Goal: Find specific page/section: Find specific page/section

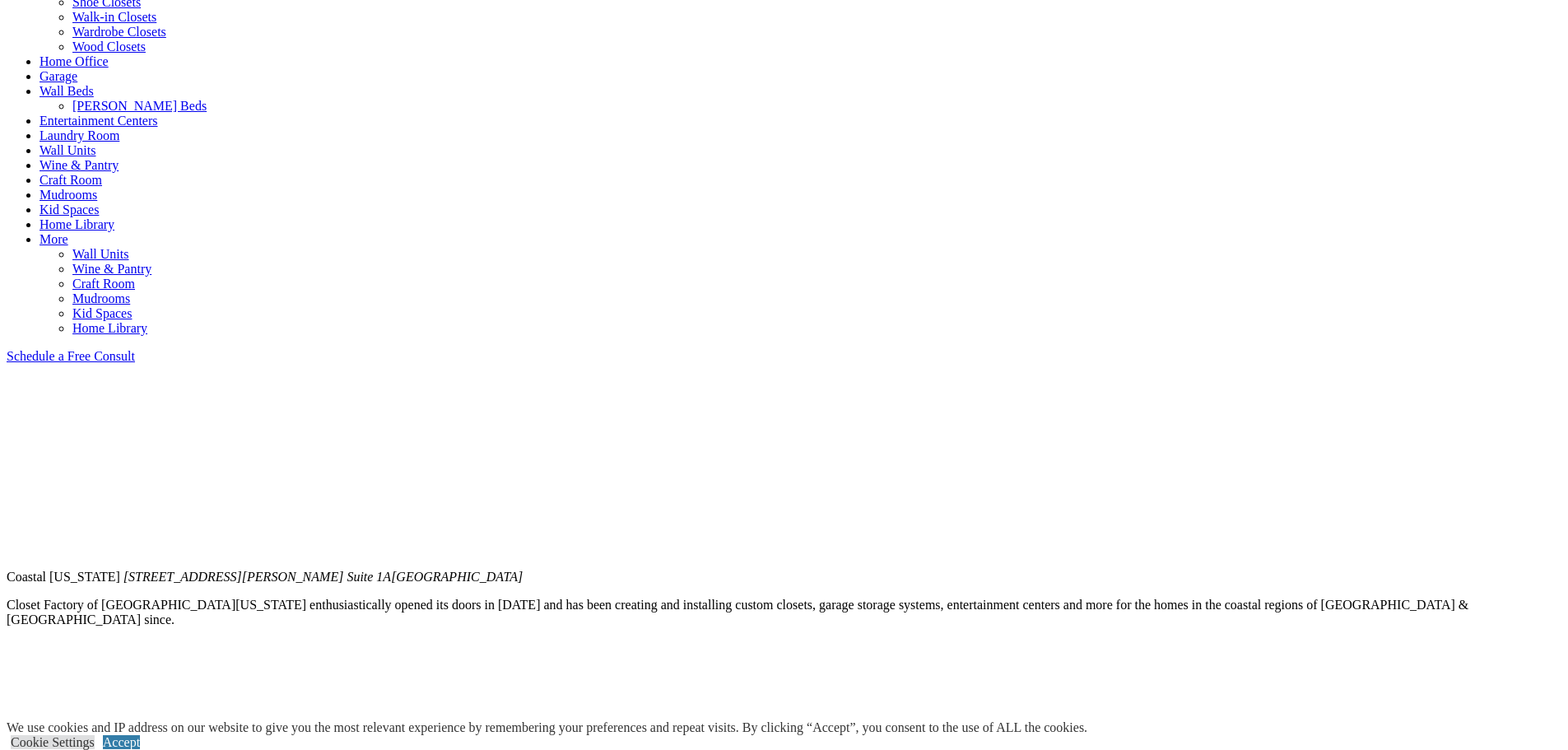
scroll to position [850, 0]
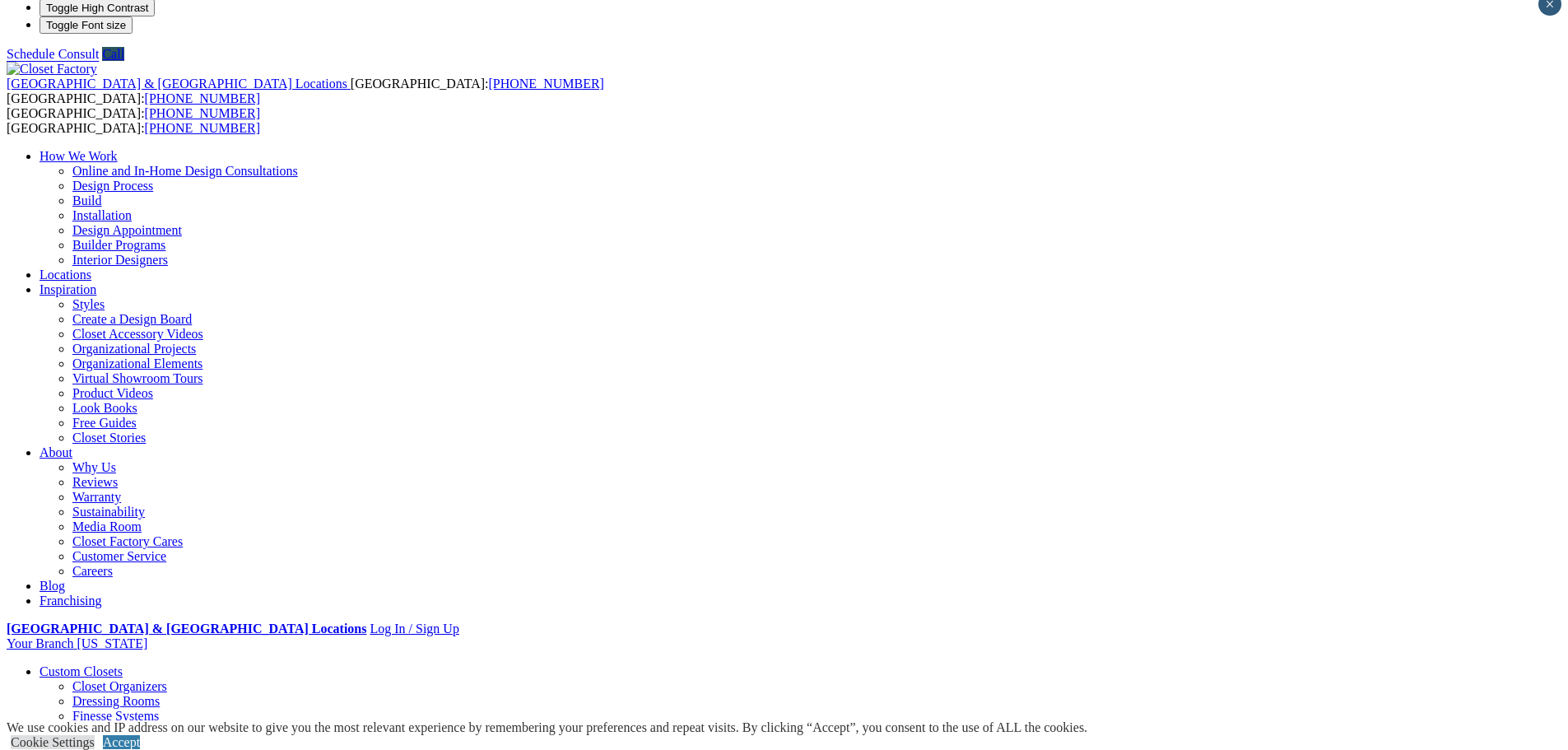
scroll to position [0, 0]
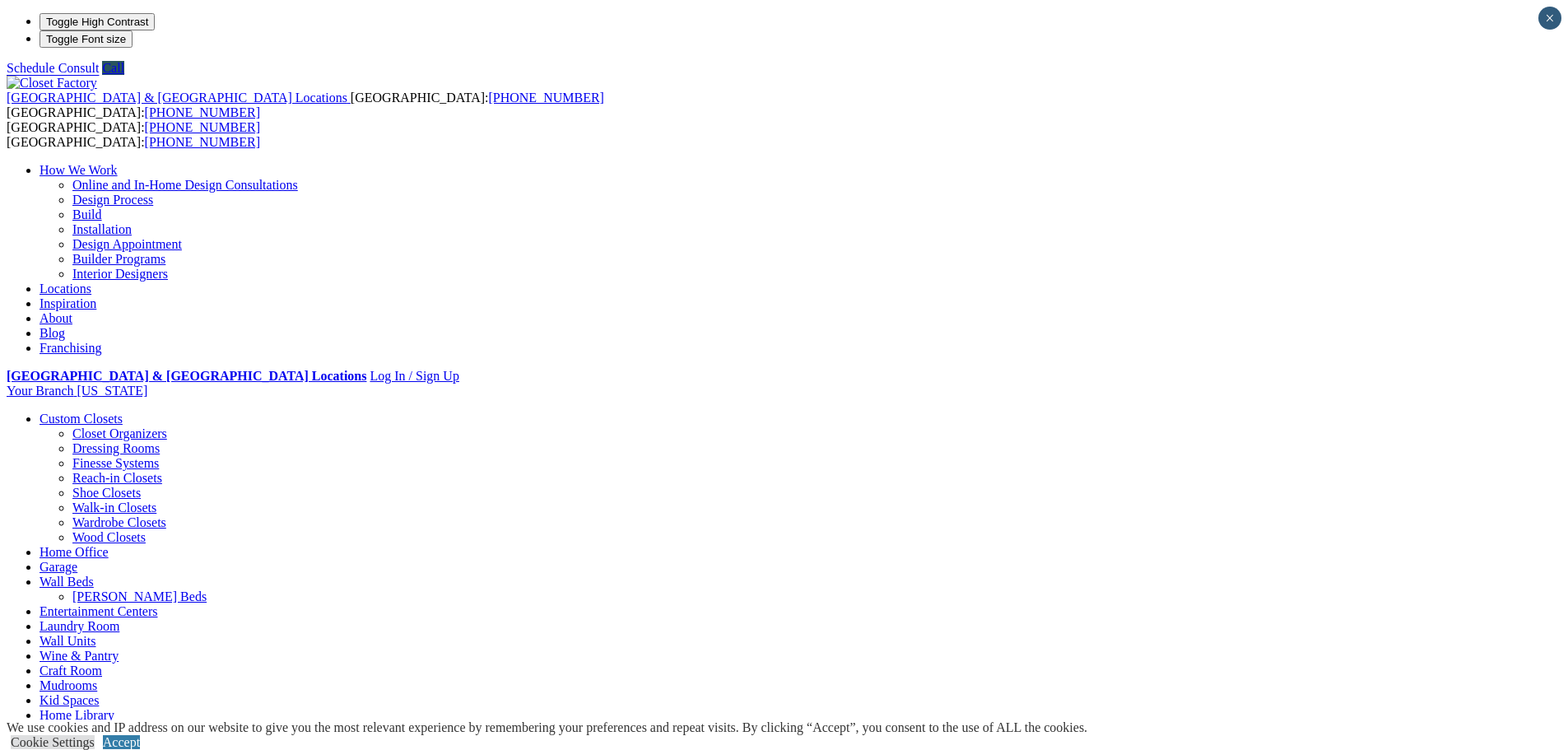
click at [156, 500] on link "Walk-in Closets" at bounding box center [114, 507] width 84 height 14
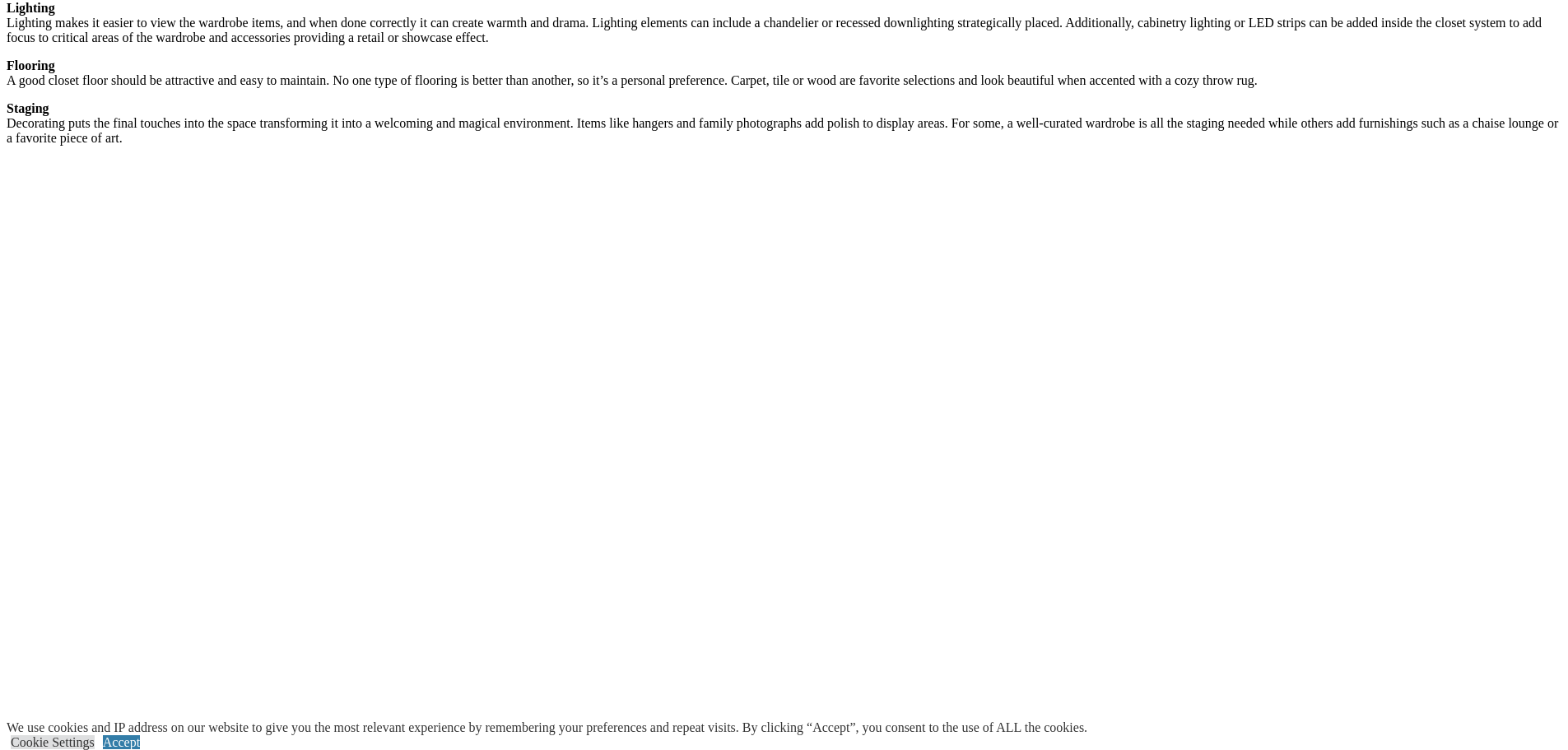
scroll to position [2796, 0]
